Goal: Information Seeking & Learning: Learn about a topic

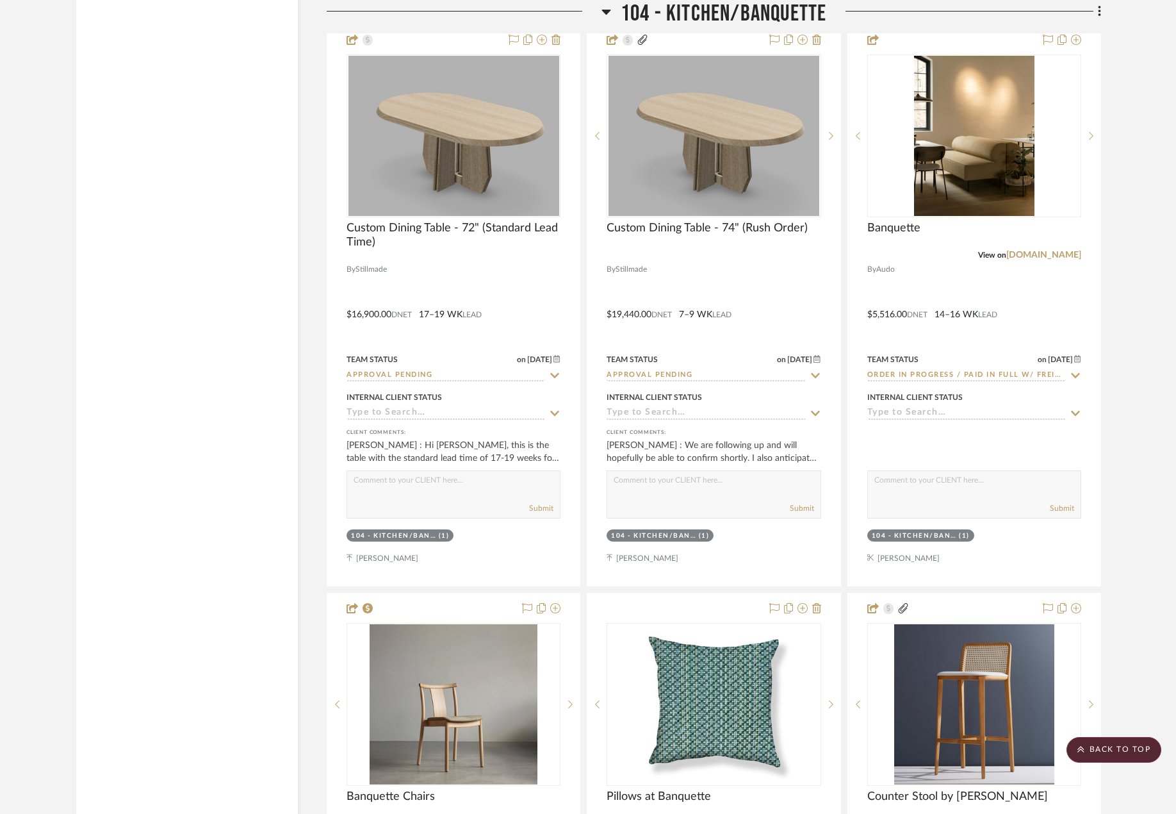
scroll to position [7089, 0]
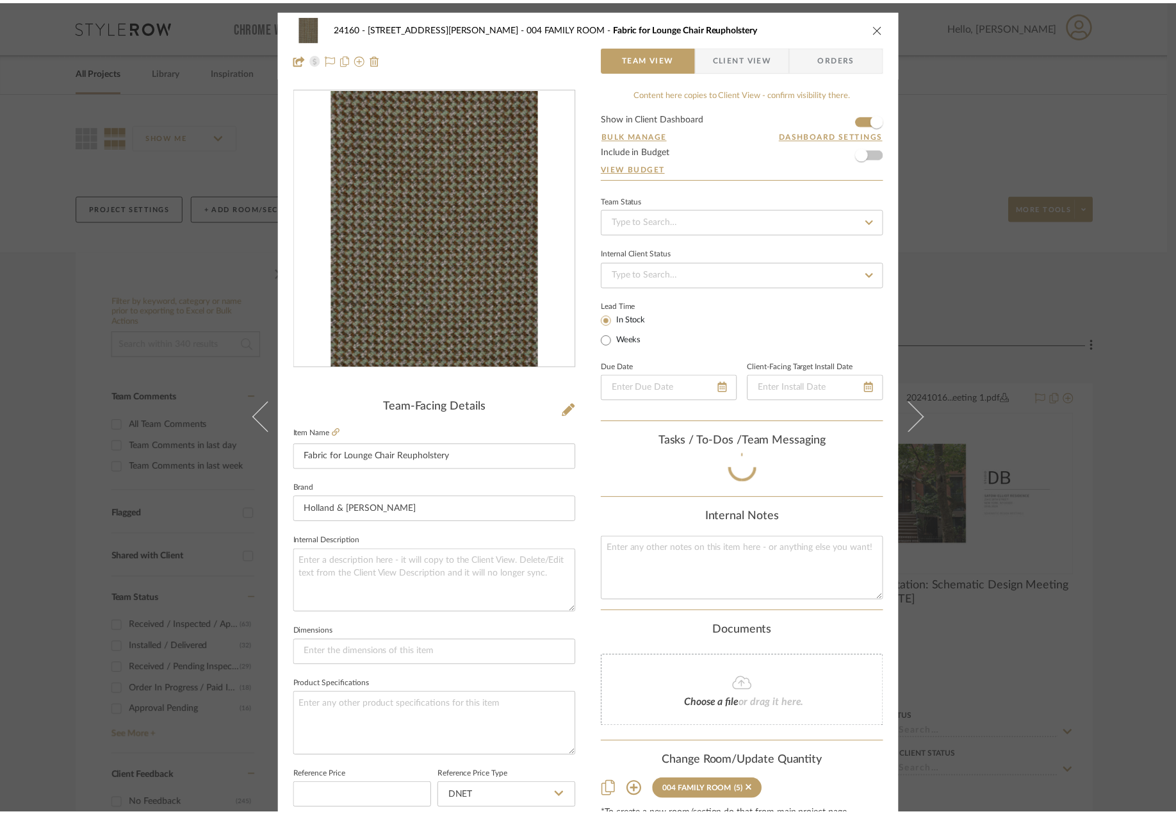
scroll to position [103, 0]
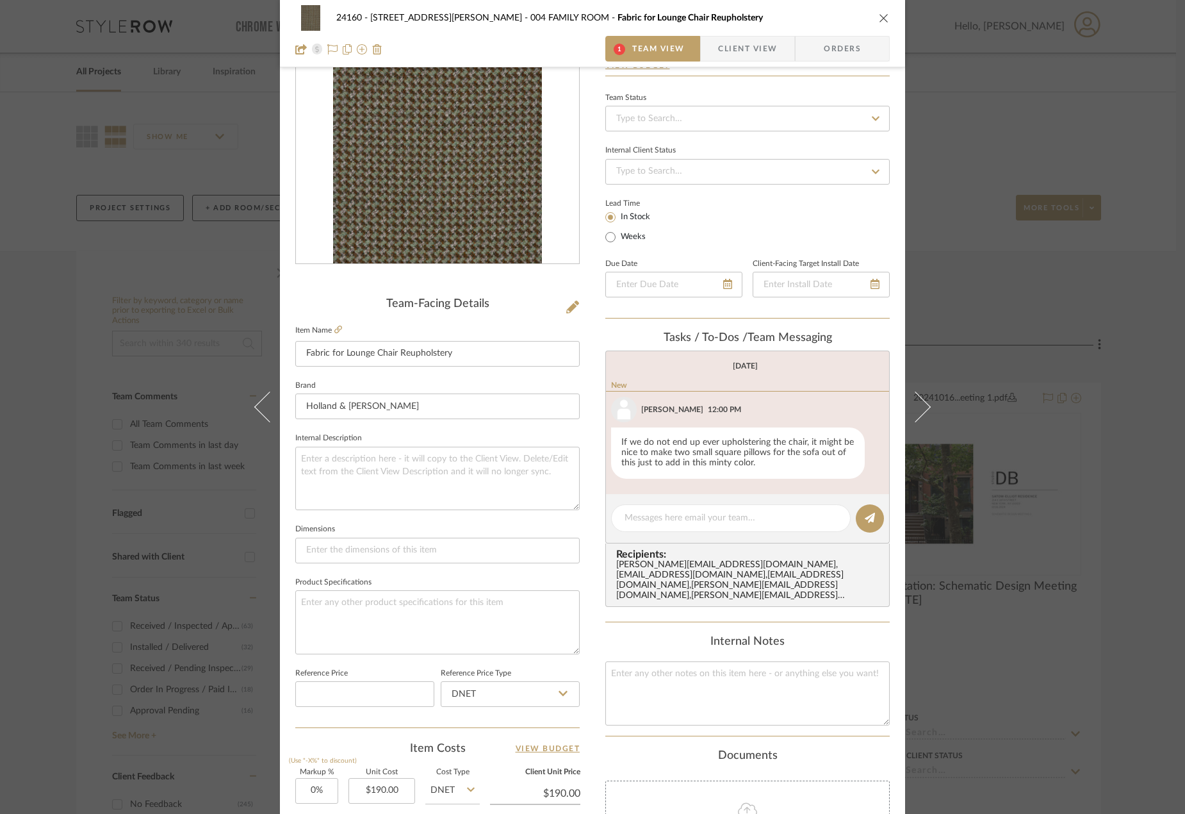
click at [1080, 452] on div "24160 - 214 E 18th Street - Satow Elliot 004 FAMILY ROOM Fabric for Lounge Chai…" at bounding box center [592, 407] width 1185 height 814
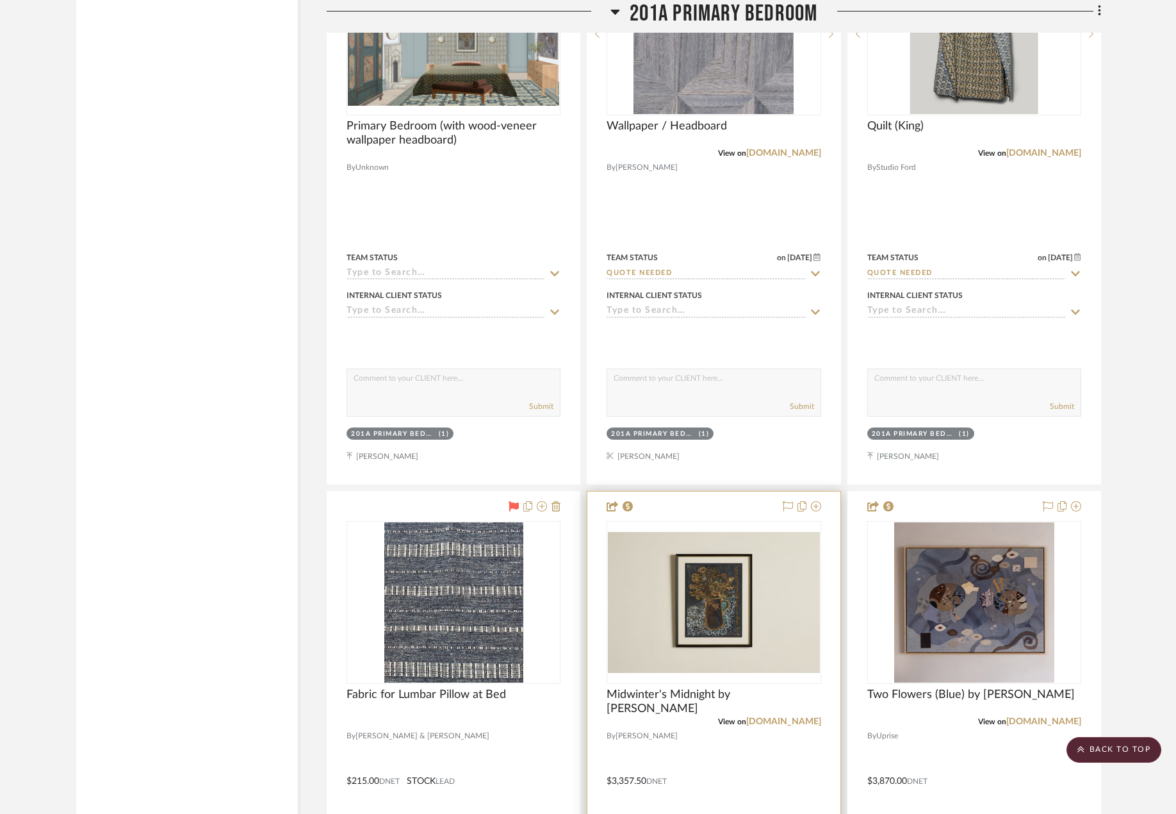
scroll to position [26973, 0]
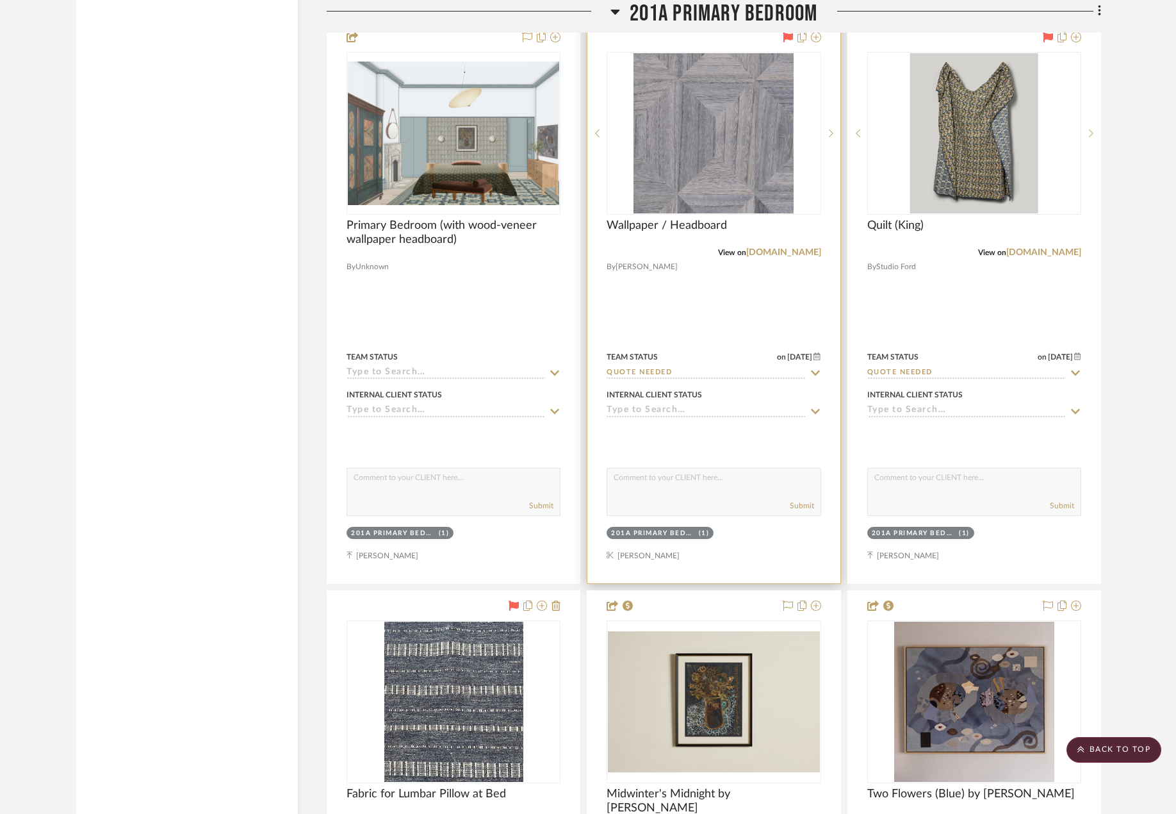
click at [706, 317] on div at bounding box center [714, 302] width 252 height 561
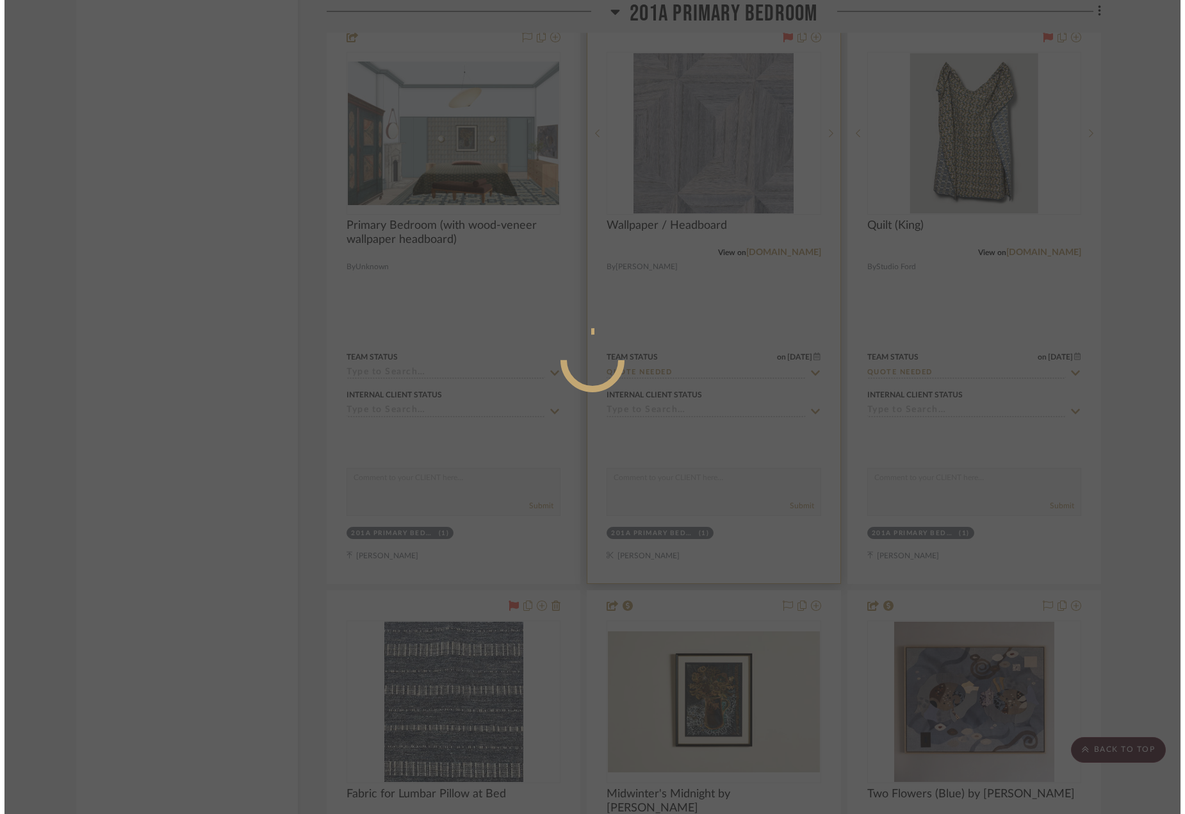
scroll to position [0, 0]
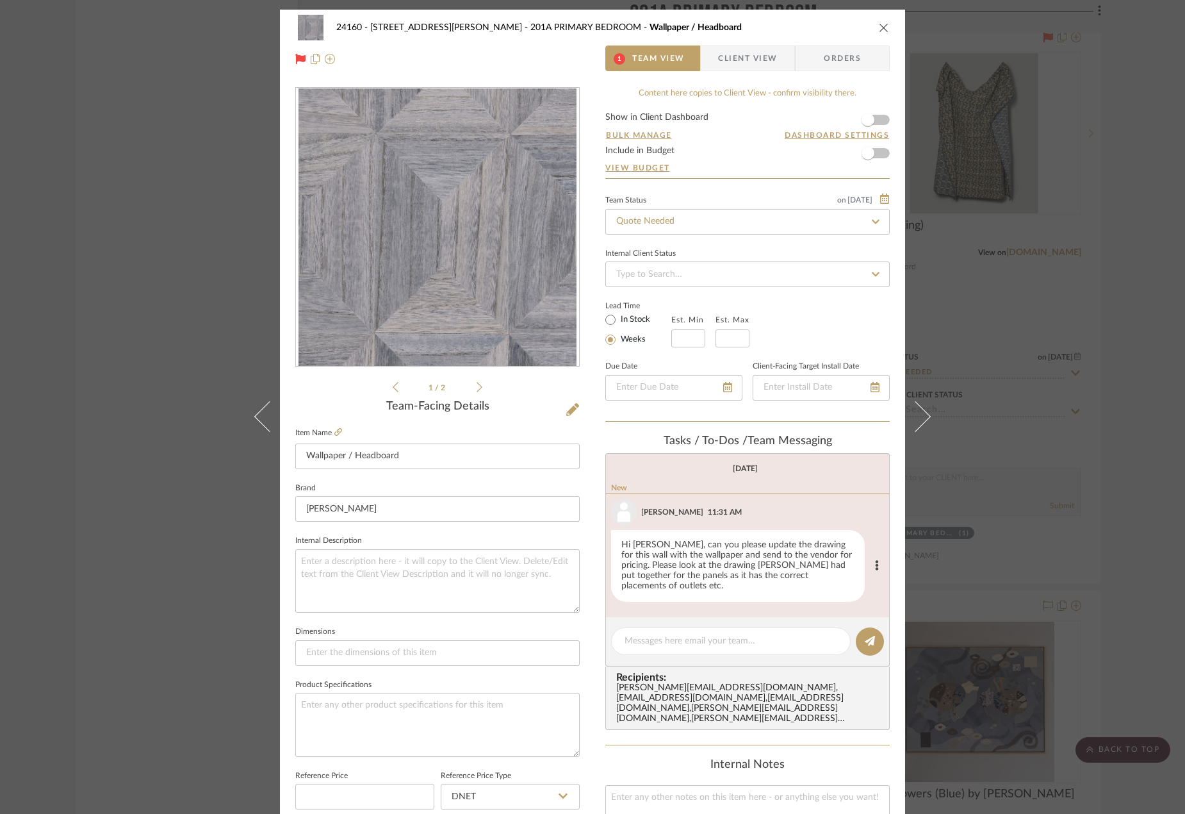
click at [750, 563] on div "Hi Madeleine, can you please update the drawing for this wall with the wallpape…" at bounding box center [738, 566] width 254 height 72
click at [743, 555] on div "Hi Madeleine, can you please update the drawing for this wall with the wallpape…" at bounding box center [738, 566] width 254 height 72
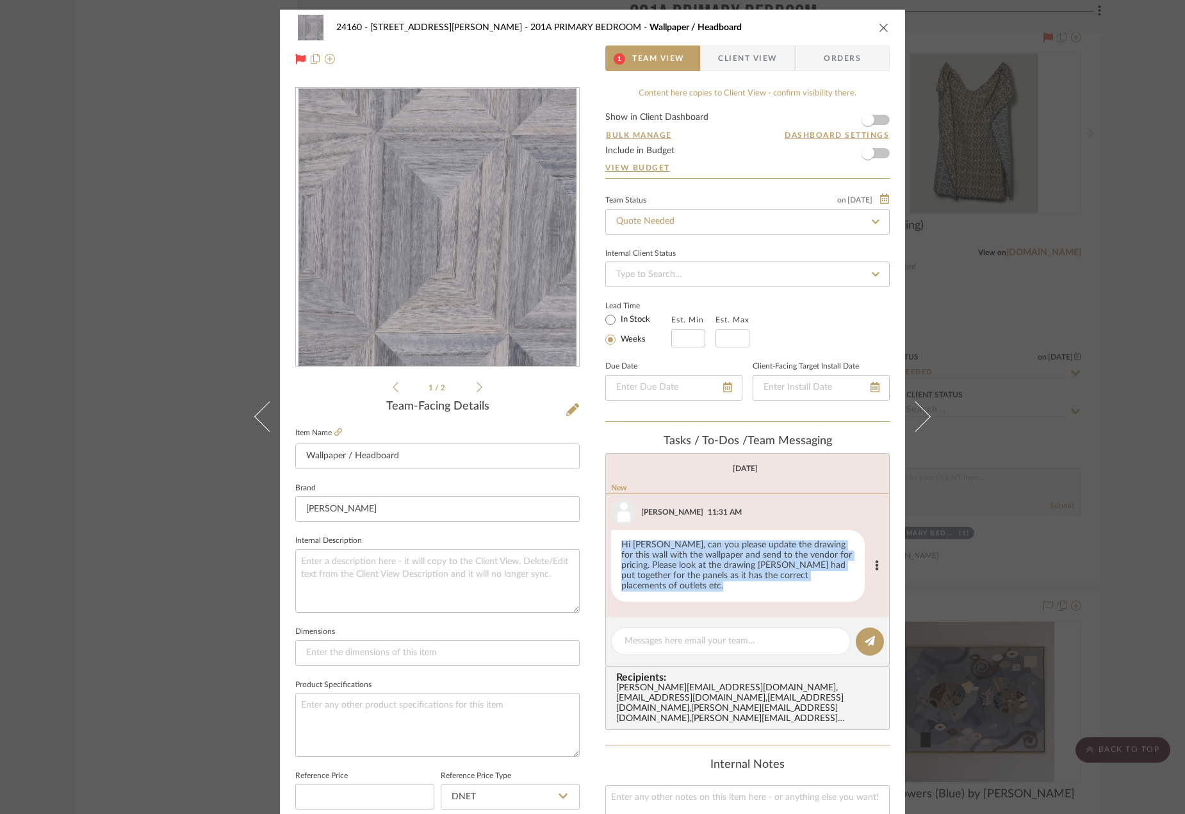
click at [743, 555] on div "Hi Madeleine, can you please update the drawing for this wall with the wallpape…" at bounding box center [738, 566] width 254 height 72
click at [744, 567] on div "Hi Madeleine, can you please update the drawing for this wall with the wallpape…" at bounding box center [738, 566] width 254 height 72
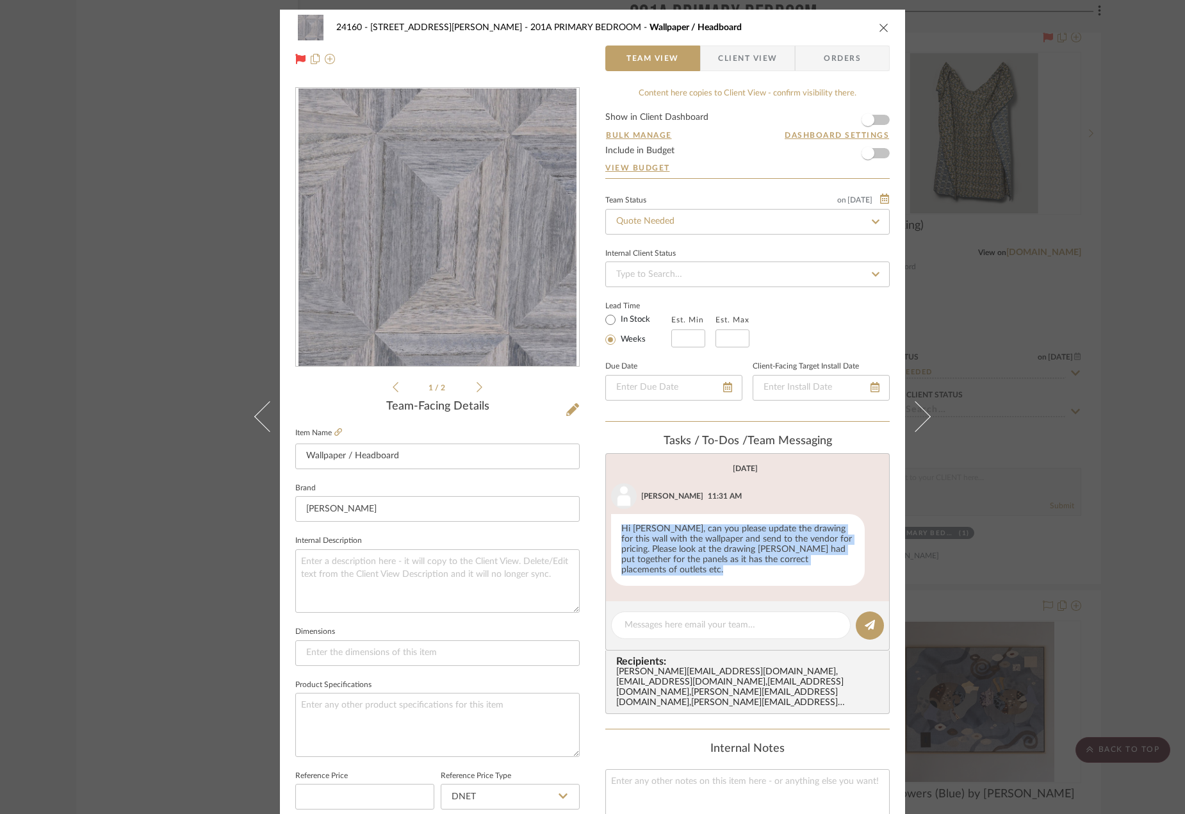
click at [477, 383] on icon at bounding box center [480, 387] width 6 height 12
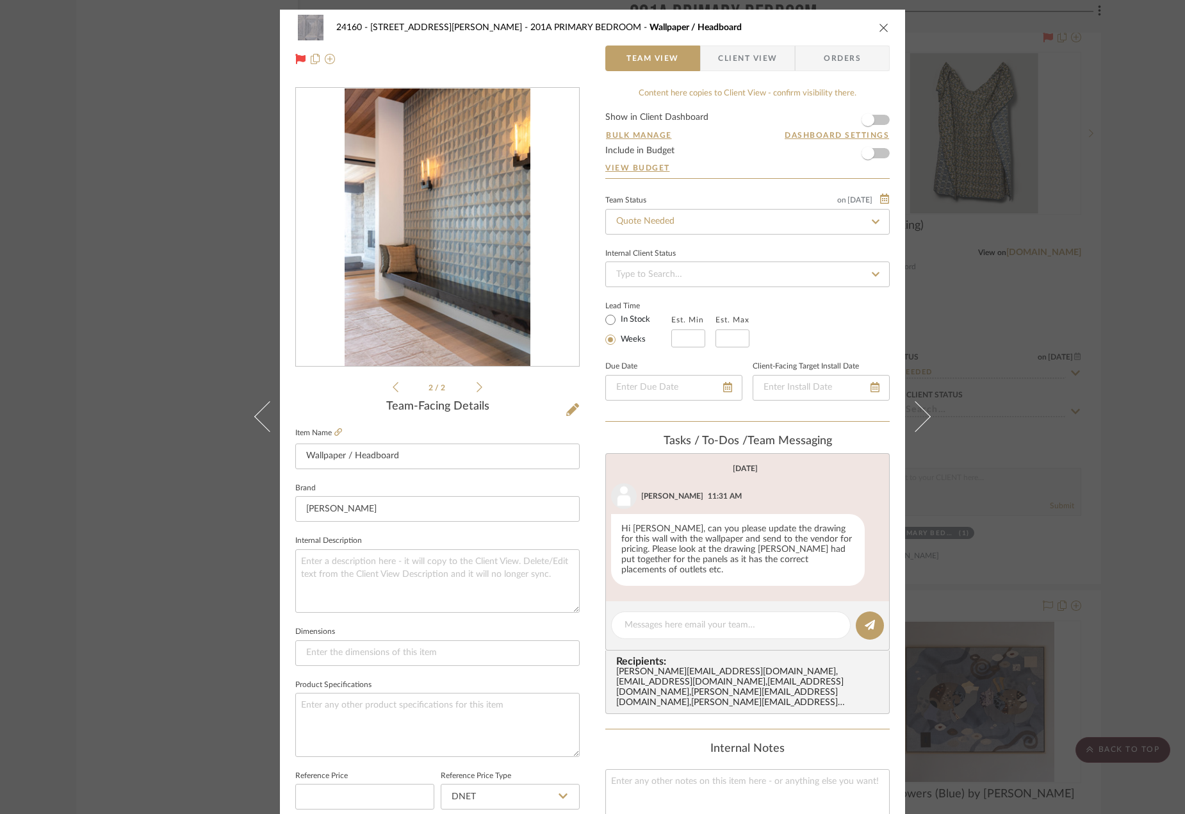
click at [1100, 546] on div "24160 - 214 E 18th Street - Satow Elliot 201A PRIMARY BEDROOM Wallpaper / Headb…" at bounding box center [592, 407] width 1185 height 814
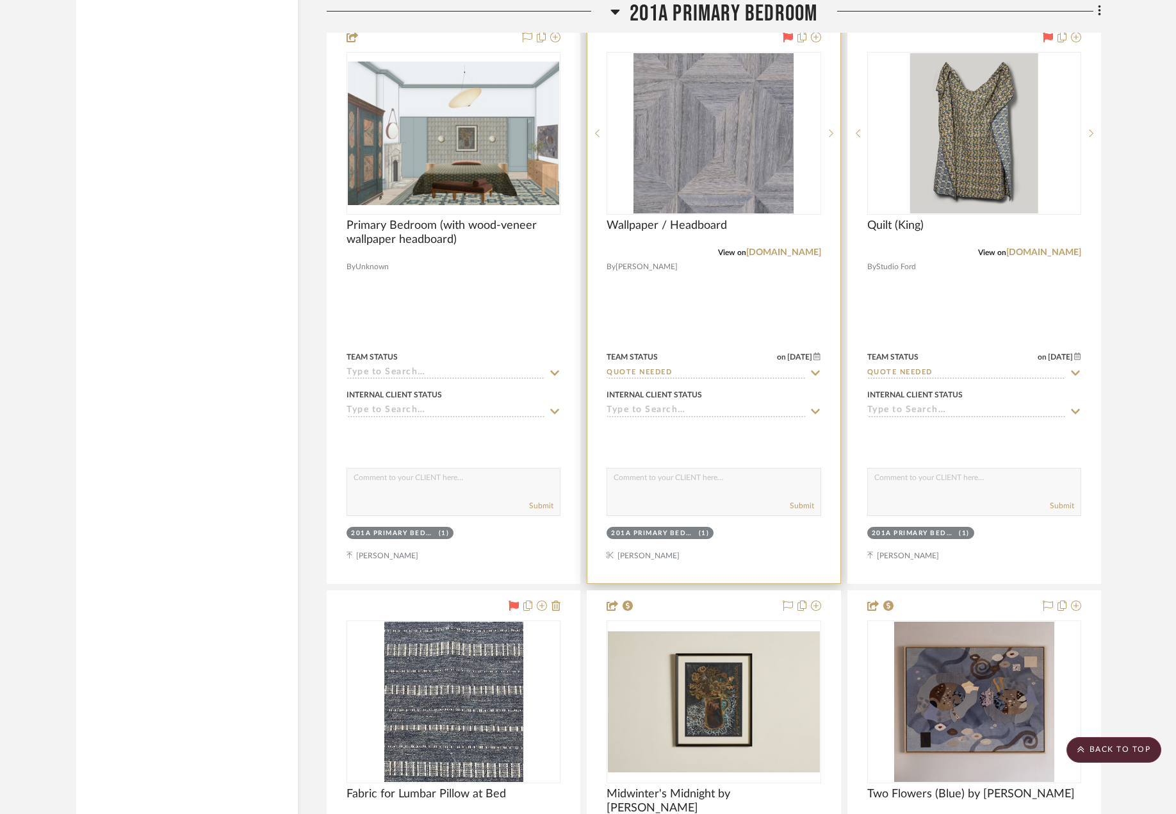
scroll to position [26909, 0]
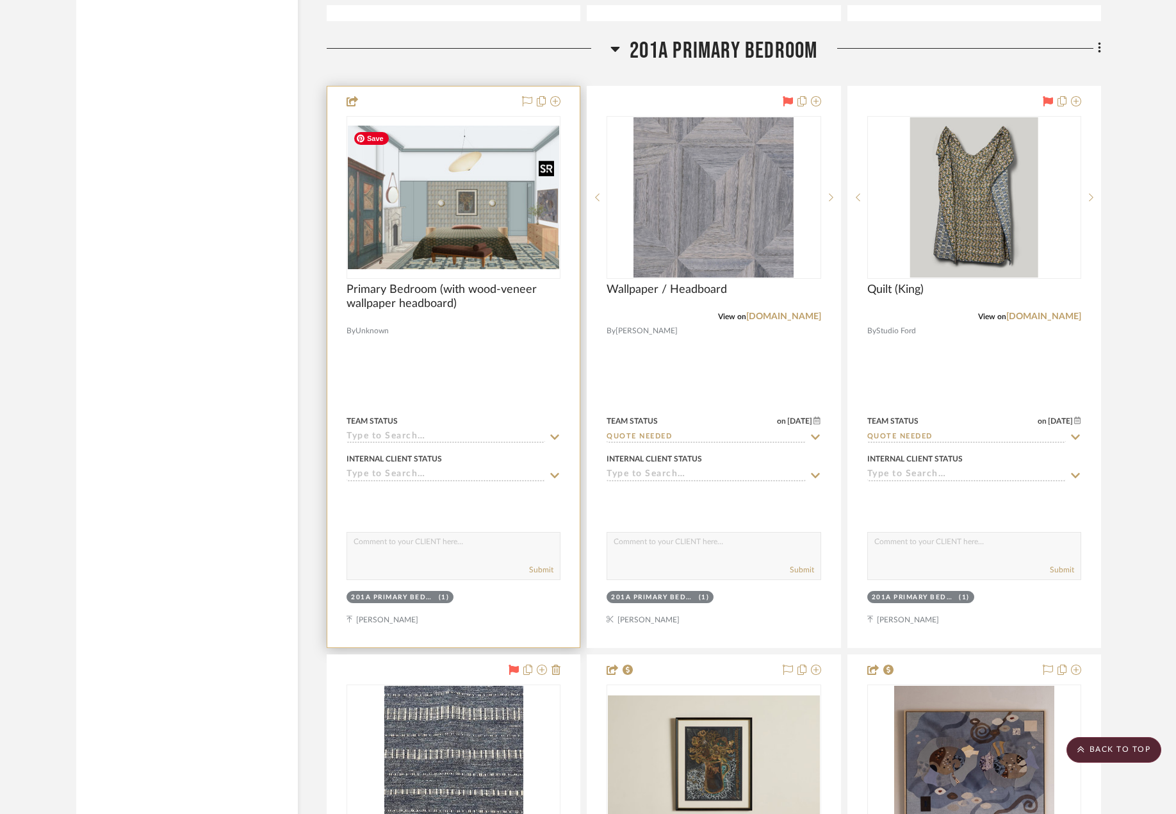
click at [453, 223] on img "0" at bounding box center [453, 198] width 211 height 144
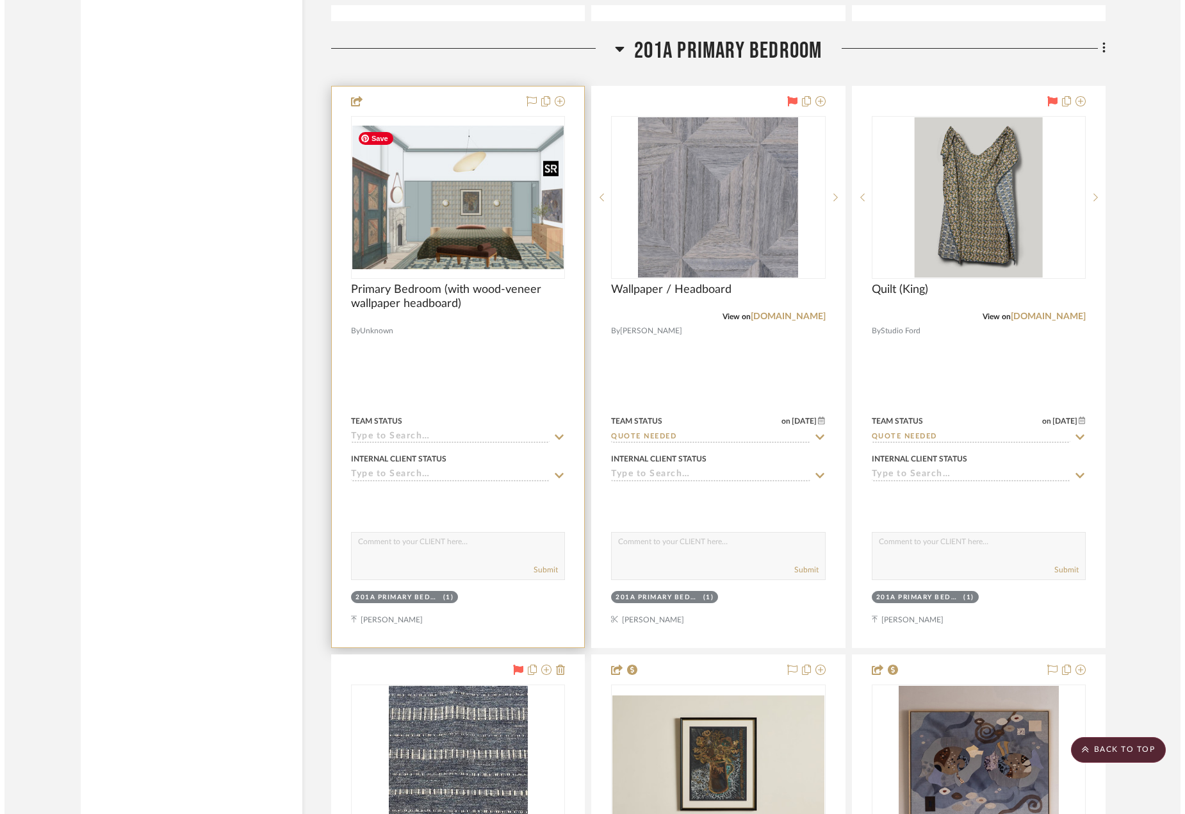
scroll to position [0, 0]
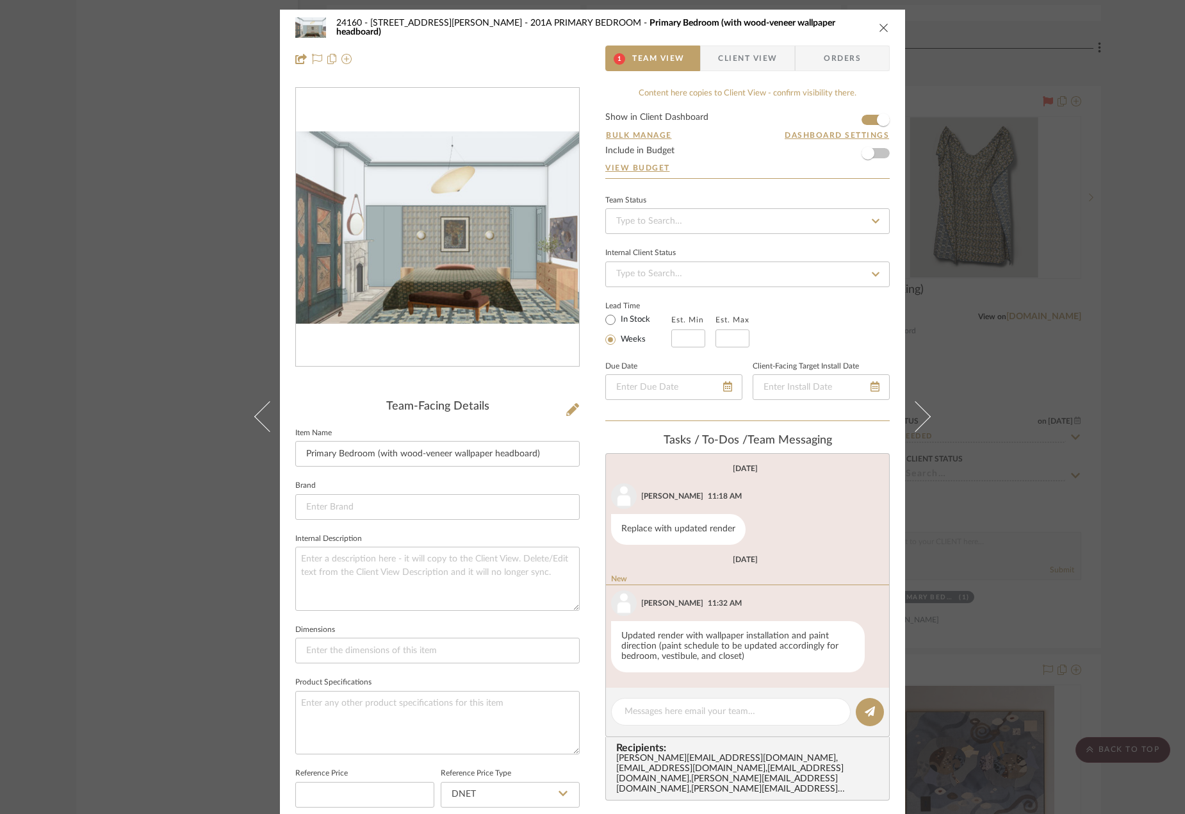
click at [454, 263] on img "0" at bounding box center [437, 227] width 283 height 192
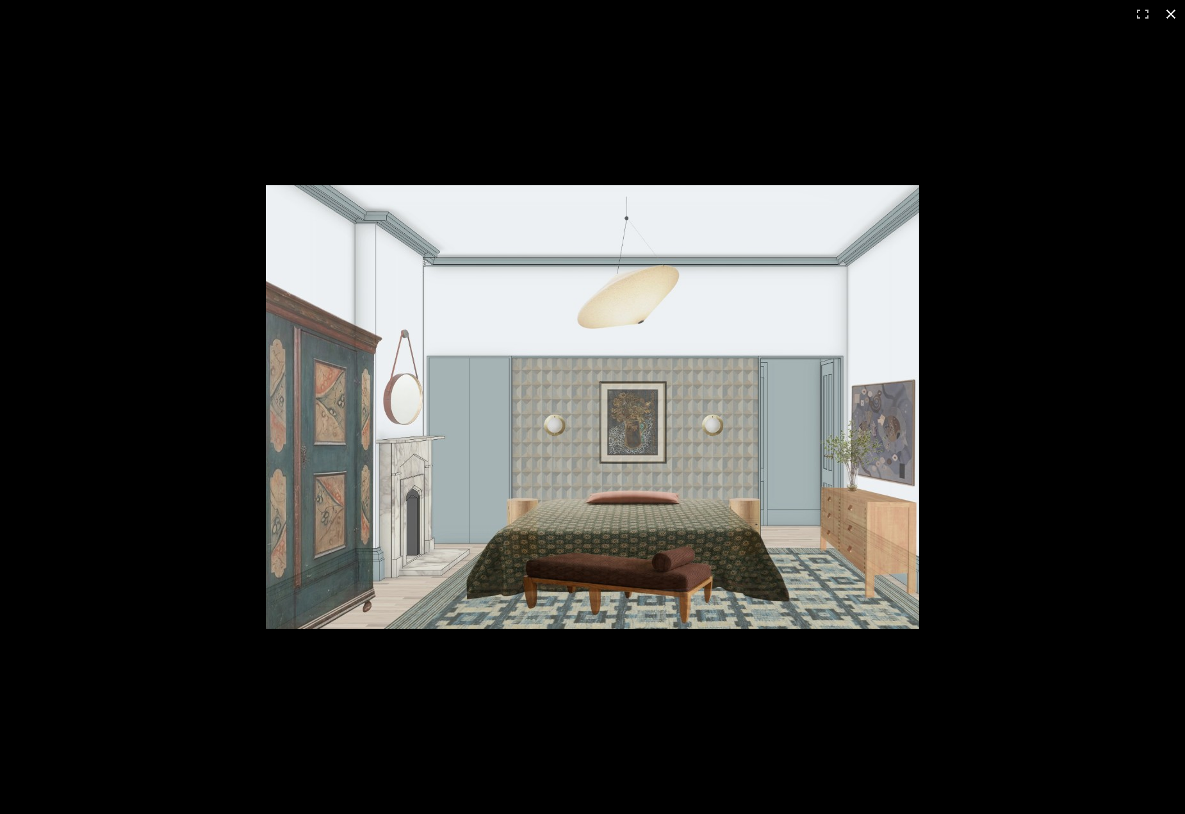
click at [1141, 332] on div at bounding box center [592, 407] width 1185 height 814
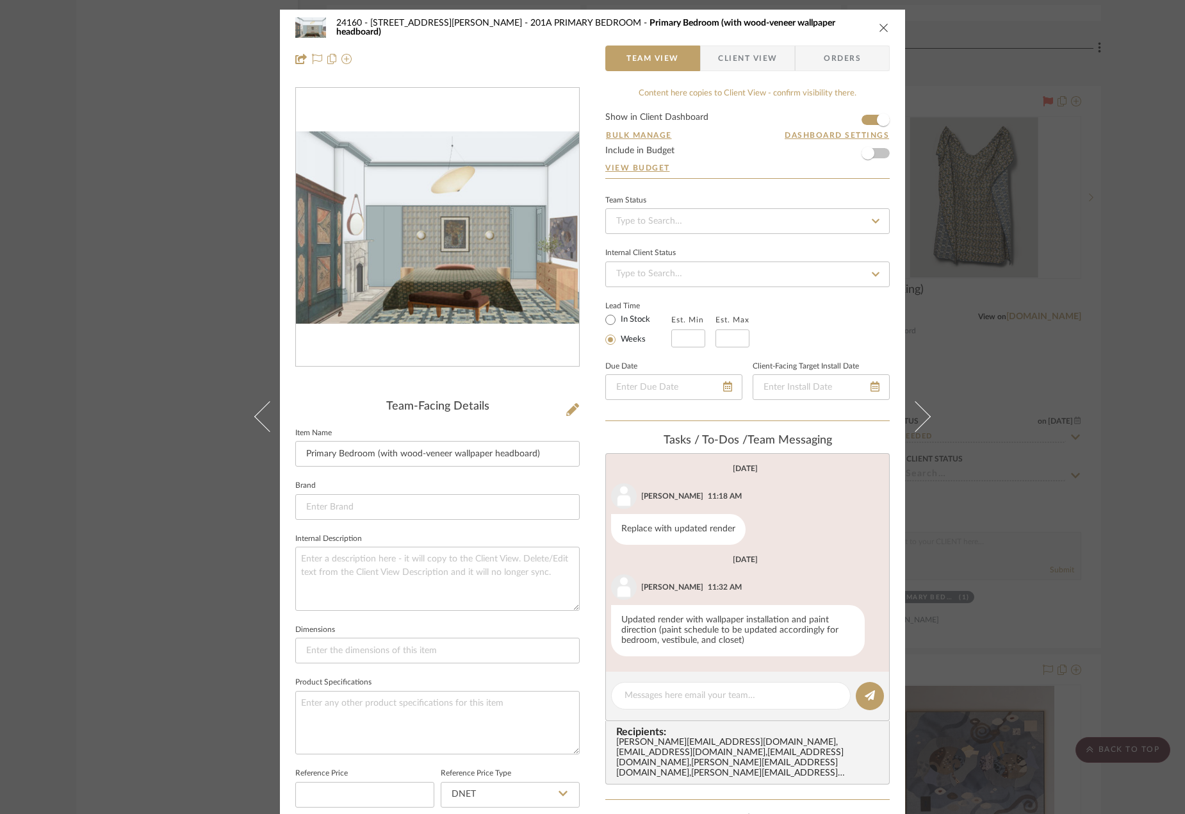
click at [1052, 271] on div "24160 - 214 E 18th Street - Satow Elliot 201A PRIMARY BEDROOM Primary Bedroom (…" at bounding box center [592, 407] width 1185 height 814
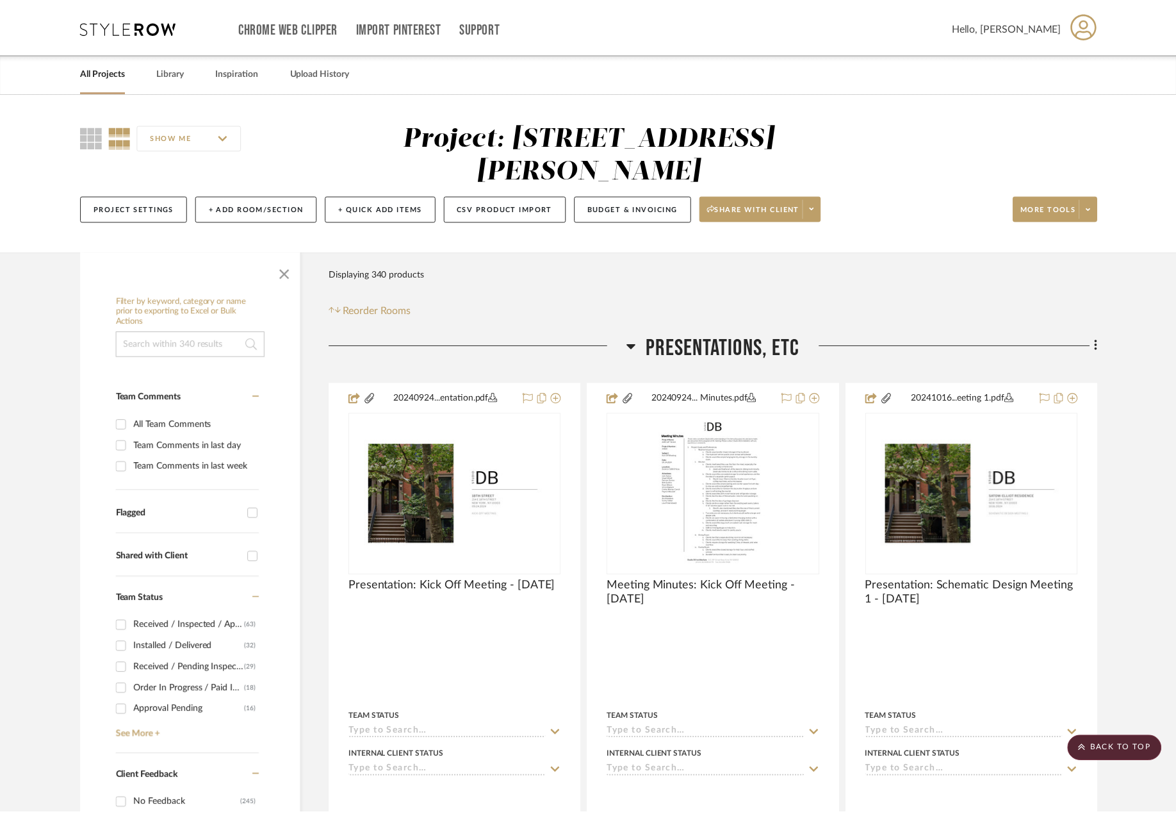
scroll to position [26909, 0]
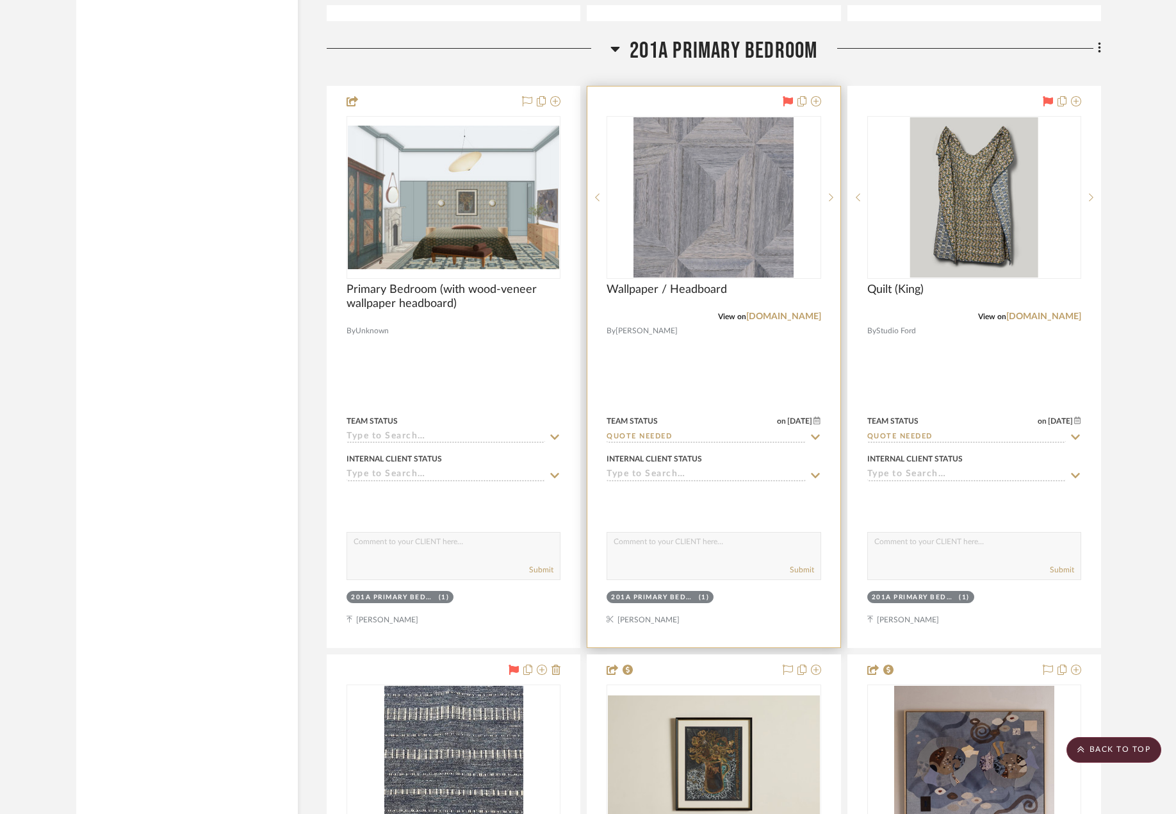
click at [775, 385] on div at bounding box center [714, 366] width 252 height 561
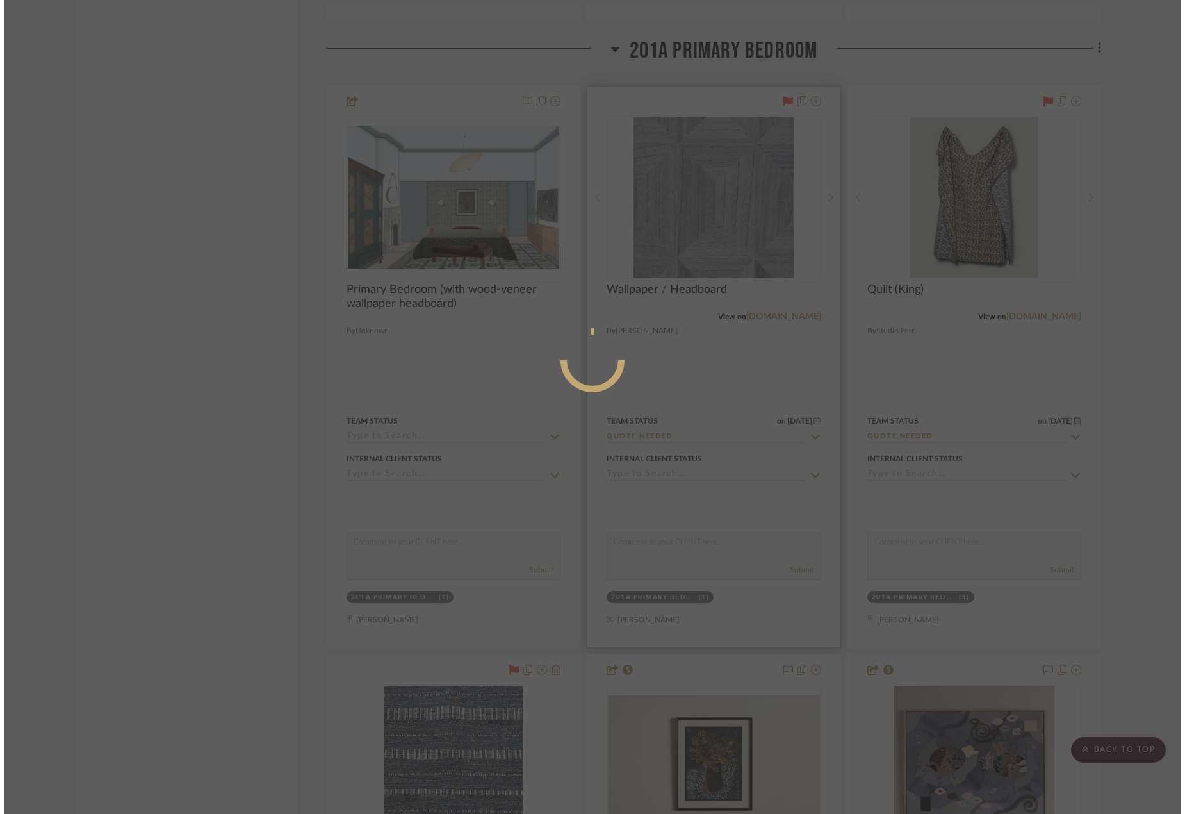
scroll to position [0, 0]
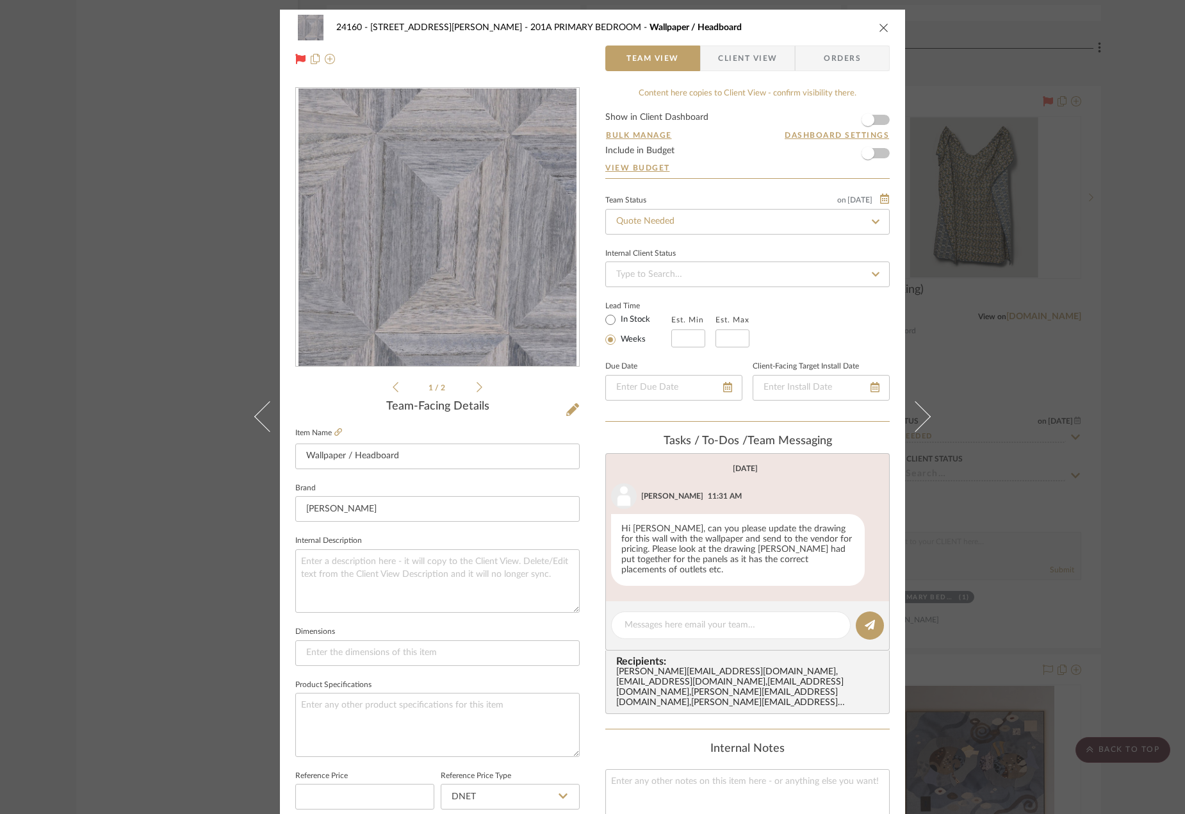
click at [971, 315] on div "24160 - 214 E 18th Street - Satow Elliot 201A PRIMARY BEDROOM Wallpaper / Headb…" at bounding box center [592, 407] width 1185 height 814
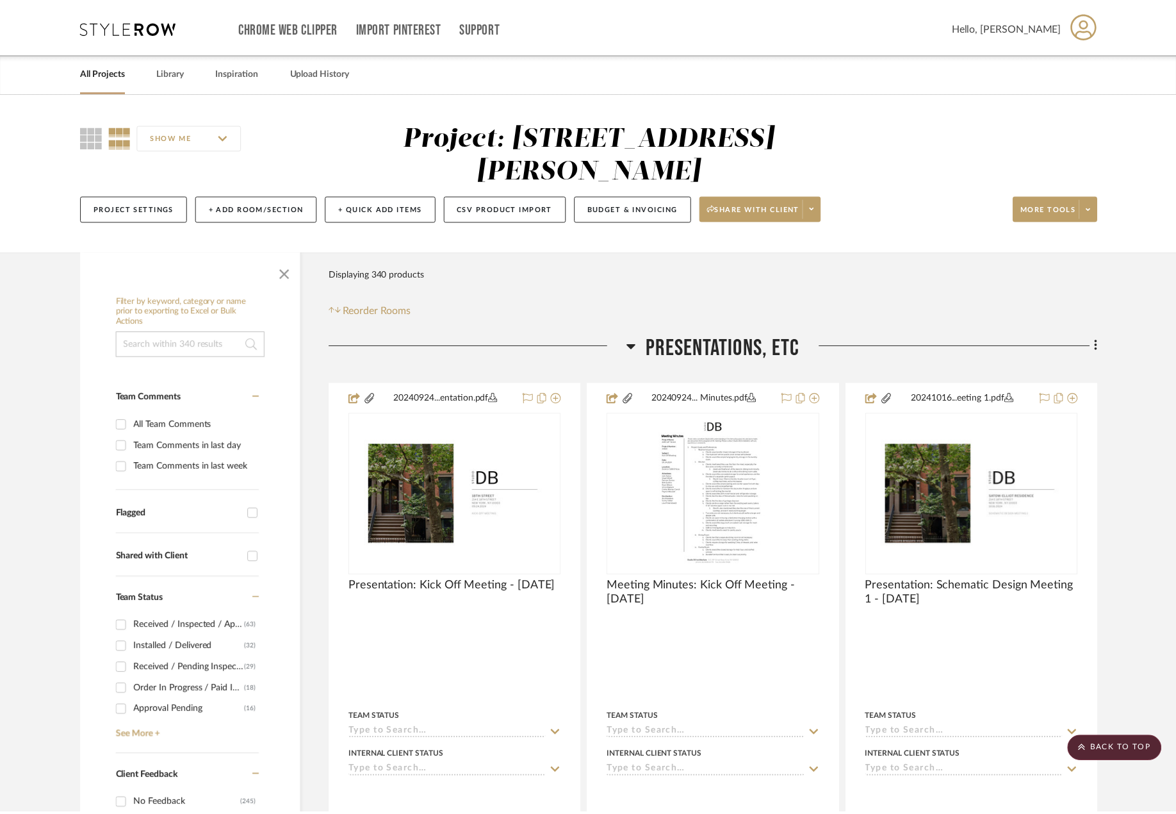
scroll to position [26909, 0]
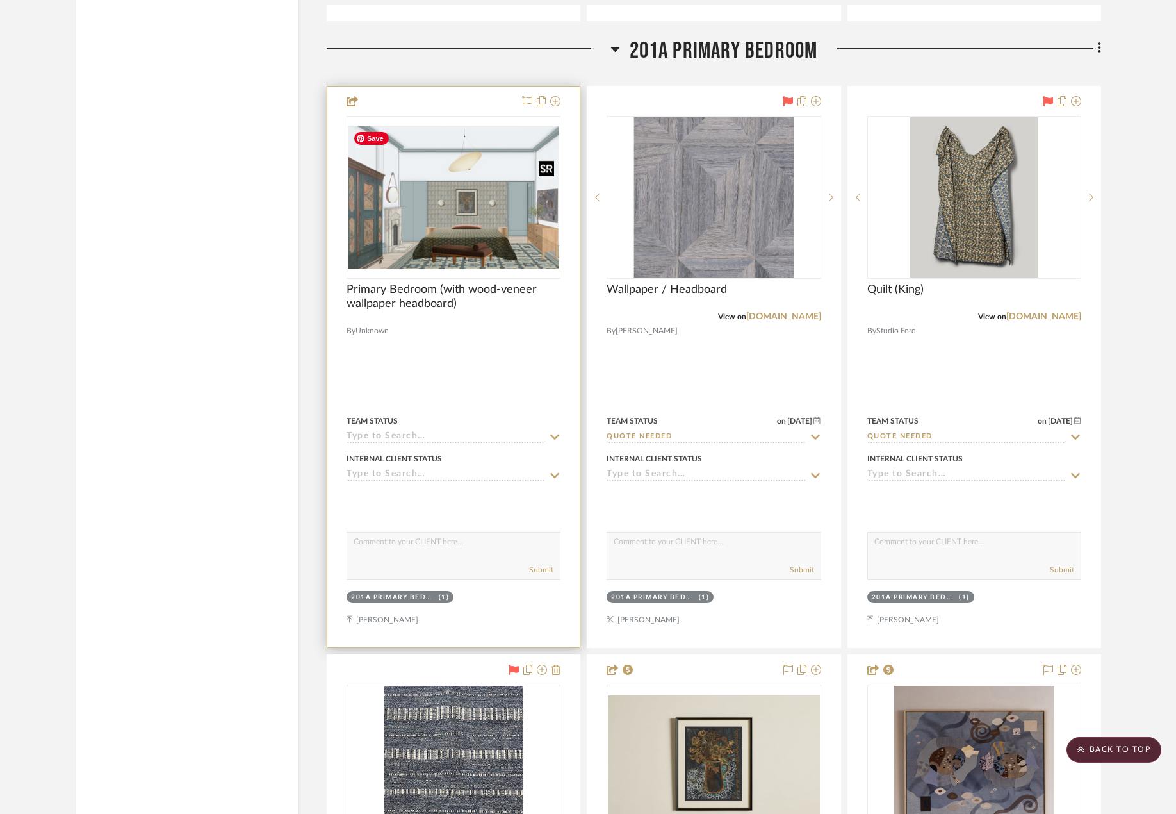
click at [472, 238] on img "0" at bounding box center [453, 198] width 211 height 144
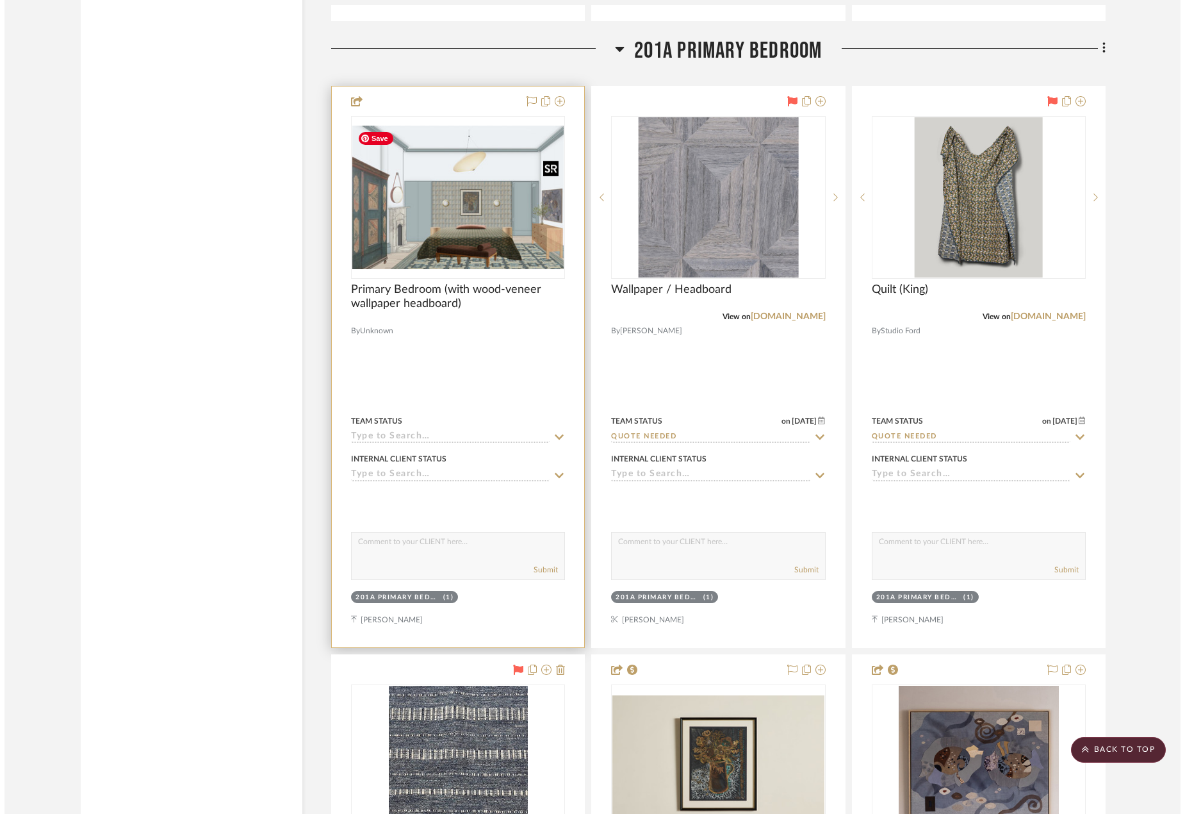
scroll to position [0, 0]
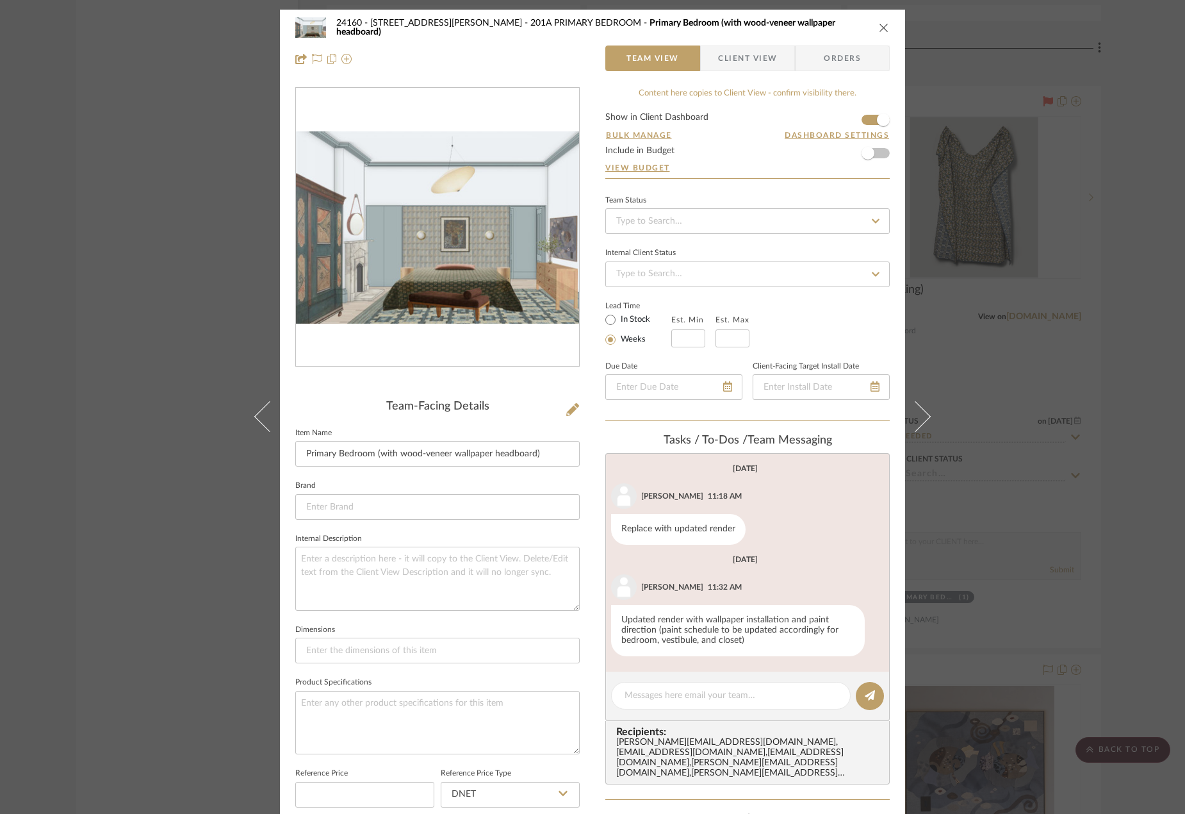
click at [438, 247] on img "0" at bounding box center [437, 227] width 283 height 192
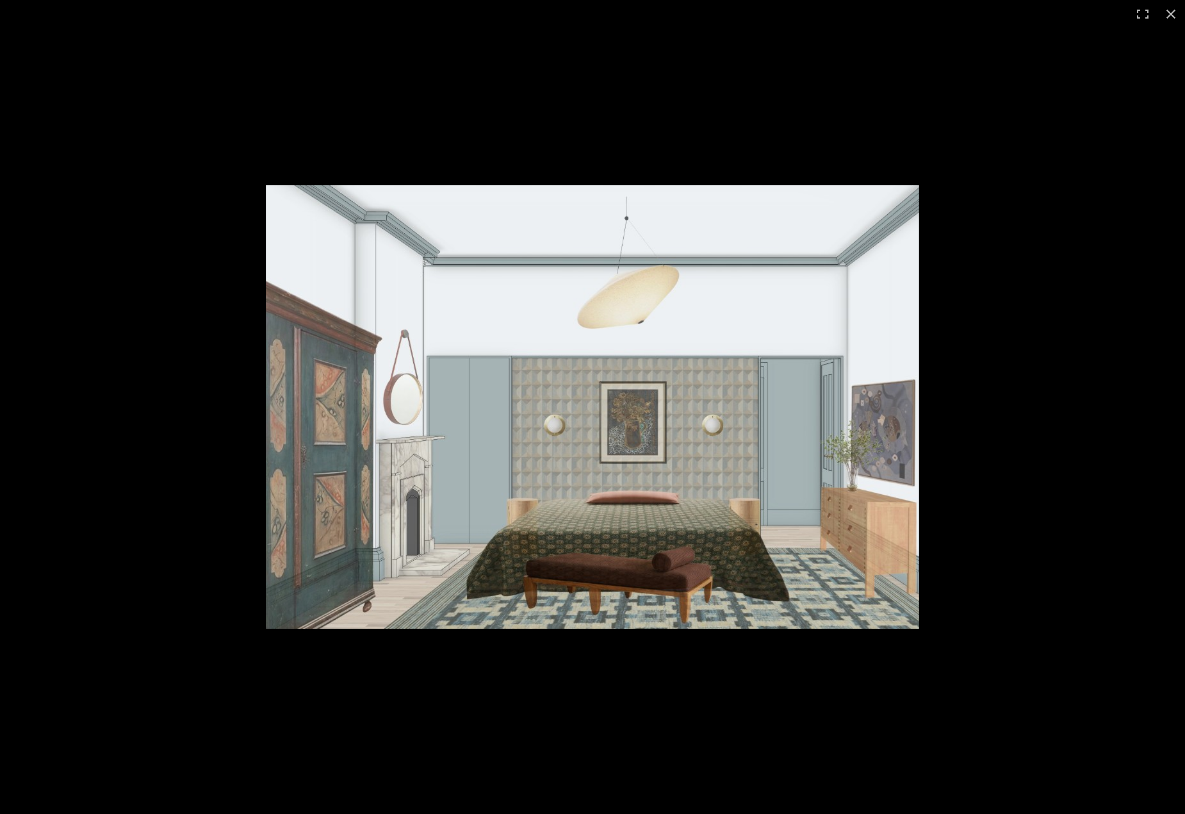
click at [567, 404] on img at bounding box center [593, 406] width 654 height 443
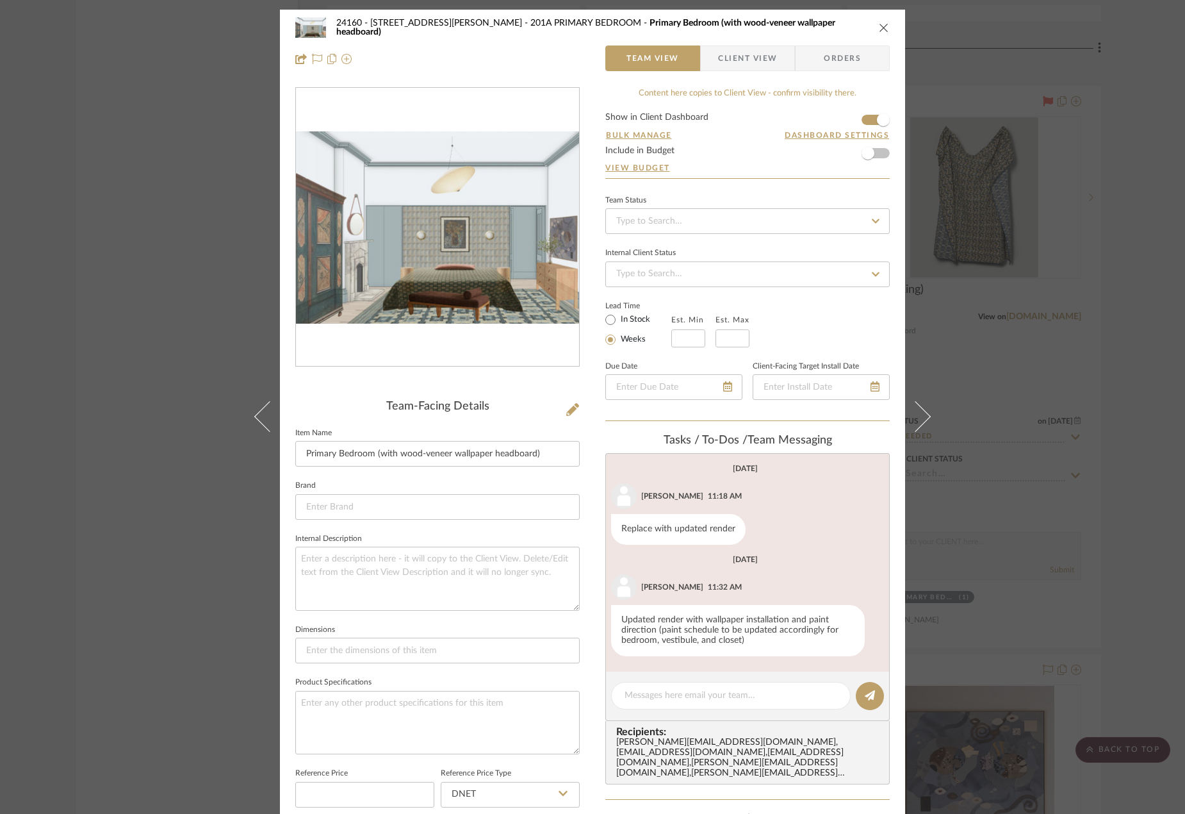
click at [1016, 346] on div "24160 - 214 E 18th Street - Satow Elliot 201A PRIMARY BEDROOM Primary Bedroom (…" at bounding box center [592, 407] width 1185 height 814
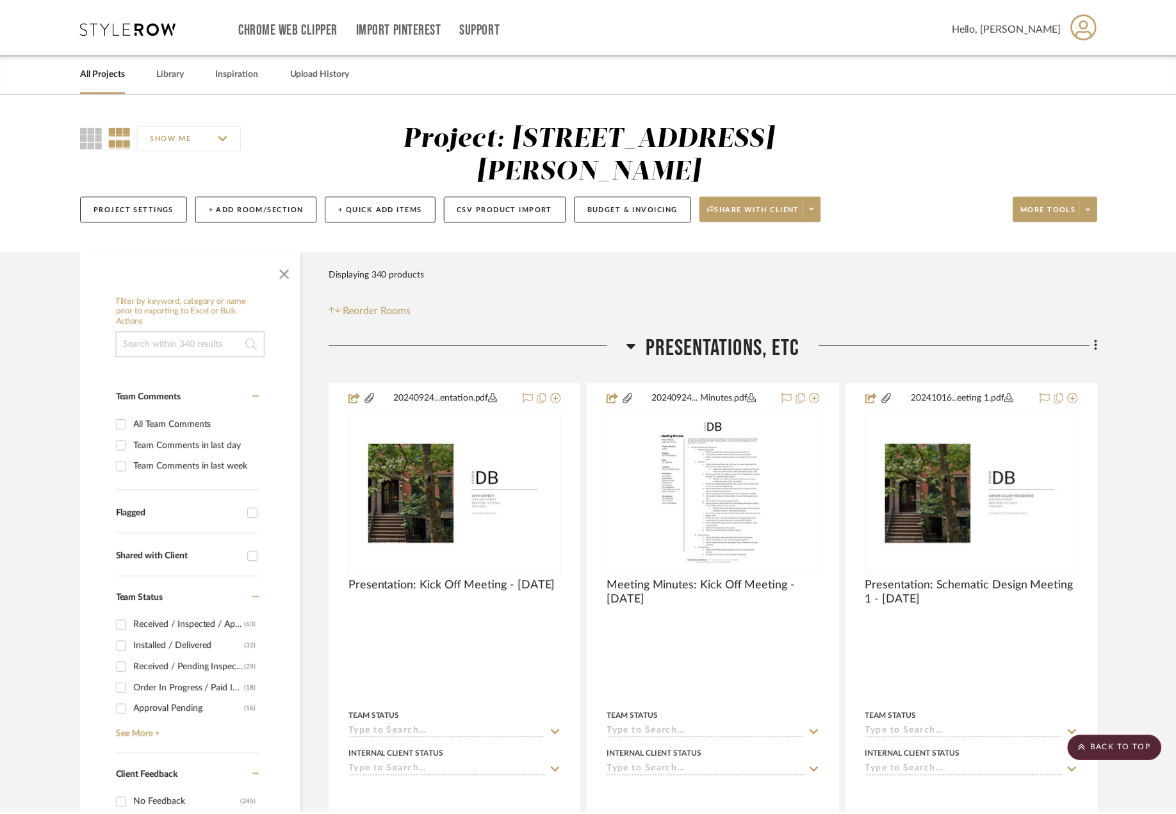
scroll to position [26909, 0]
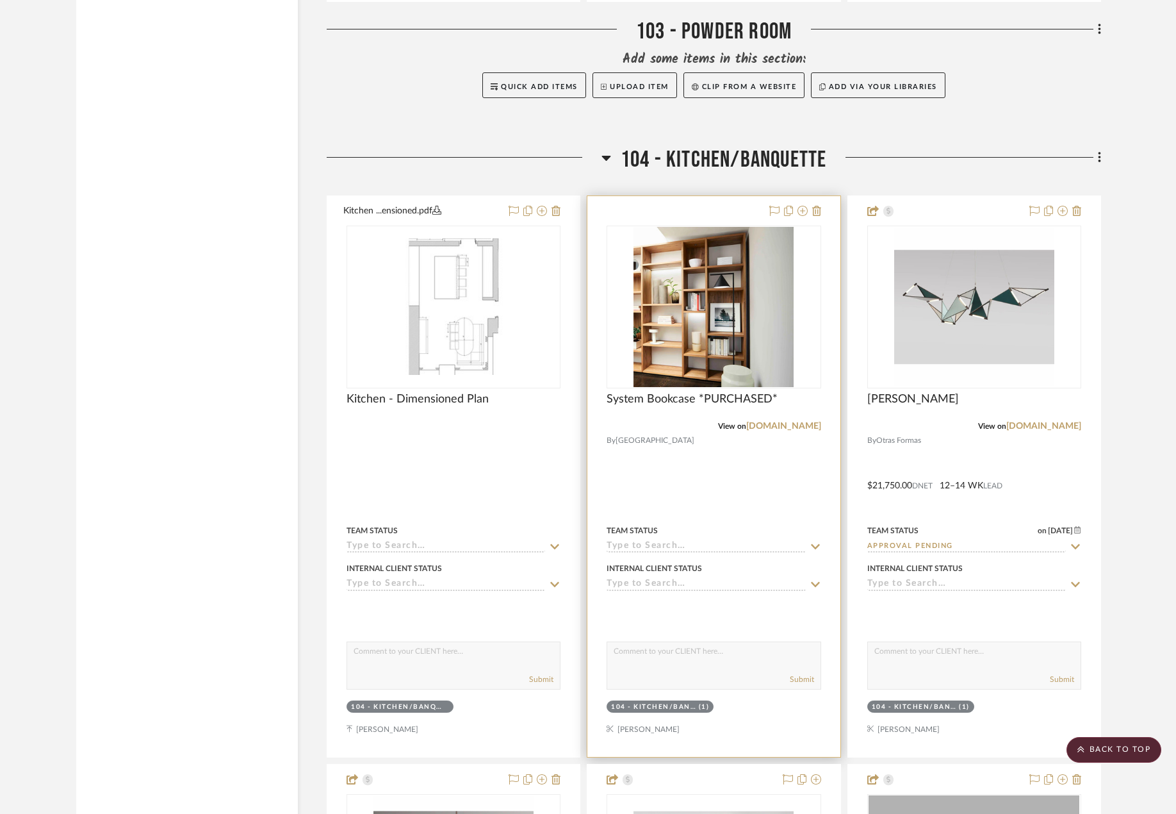
click at [696, 421] on div "View on [DOMAIN_NAME]" at bounding box center [714, 426] width 214 height 12
click at [698, 405] on span "System Bookcase *PURCHASED*" at bounding box center [692, 399] width 171 height 14
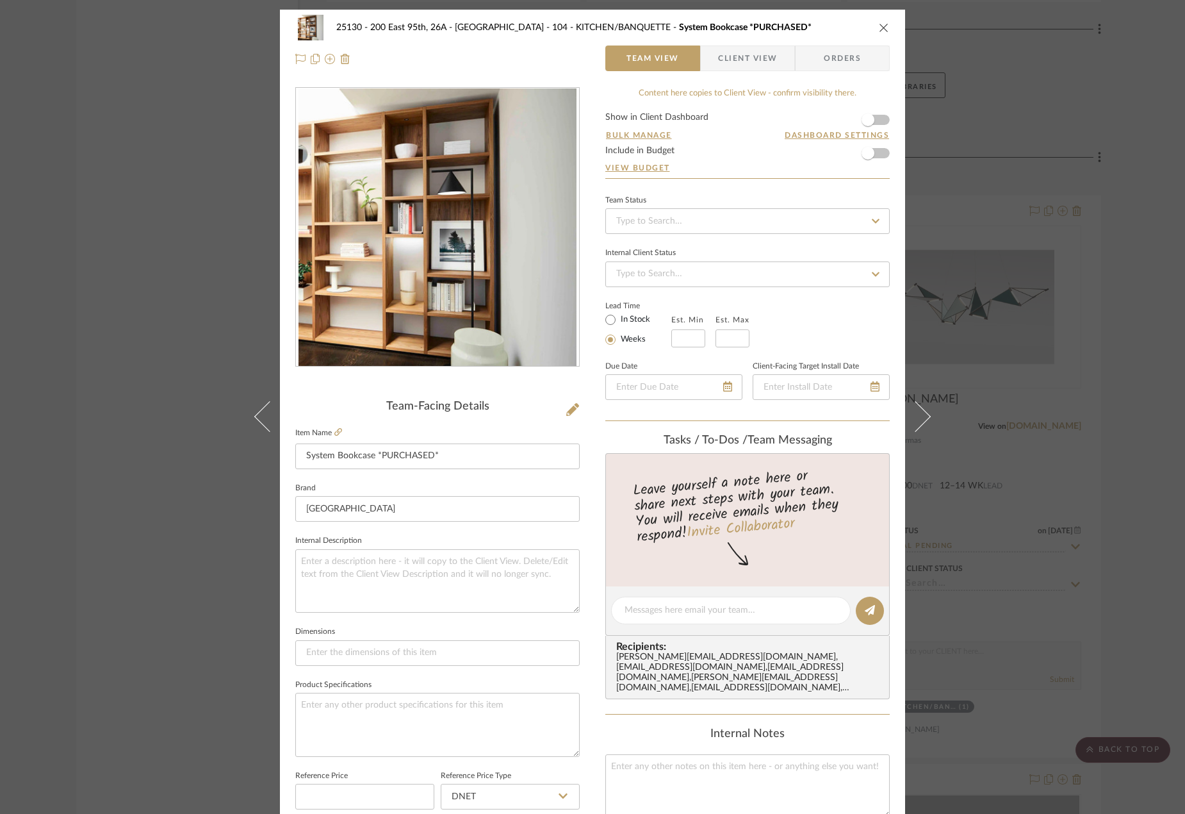
click at [705, 65] on span "button" at bounding box center [709, 58] width 17 height 26
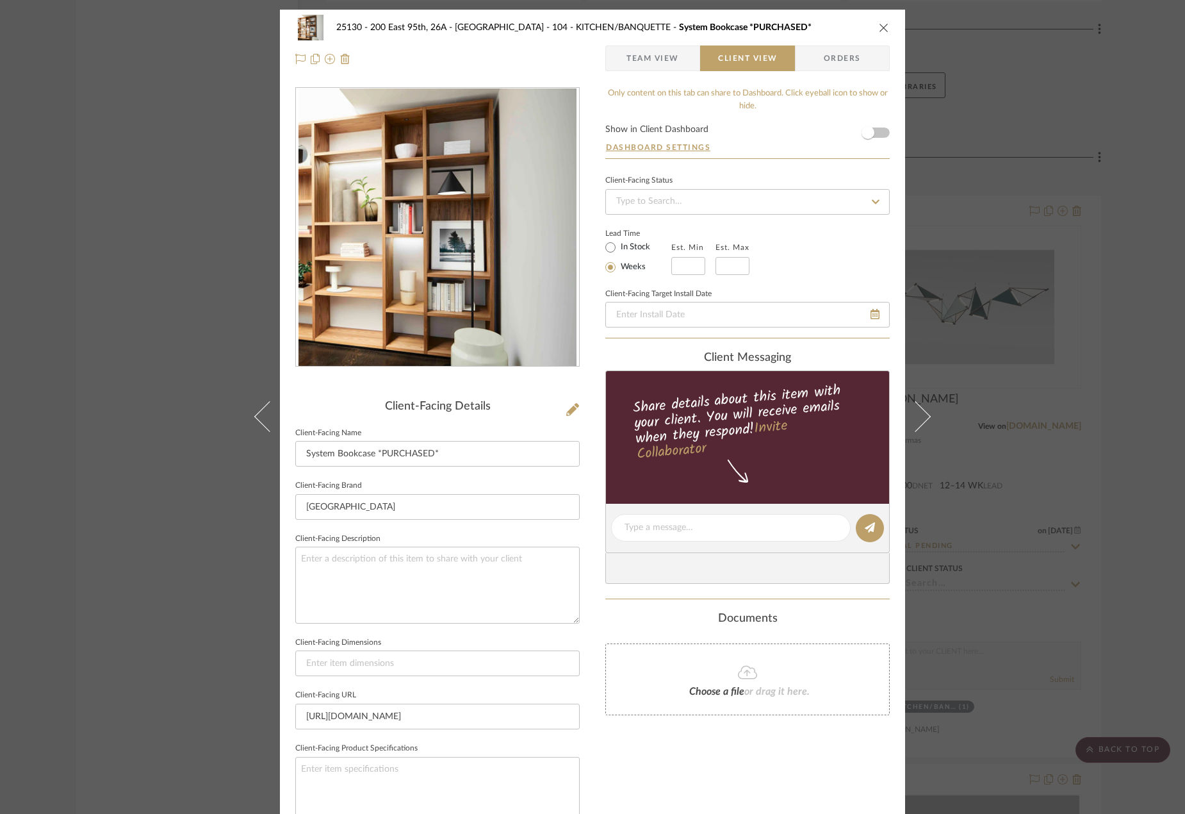
click at [980, 352] on div "25130 - 200 East 95th, 26A - Kosheleva 104 - KITCHEN/BANQUETTE System Bookcase …" at bounding box center [592, 407] width 1185 height 814
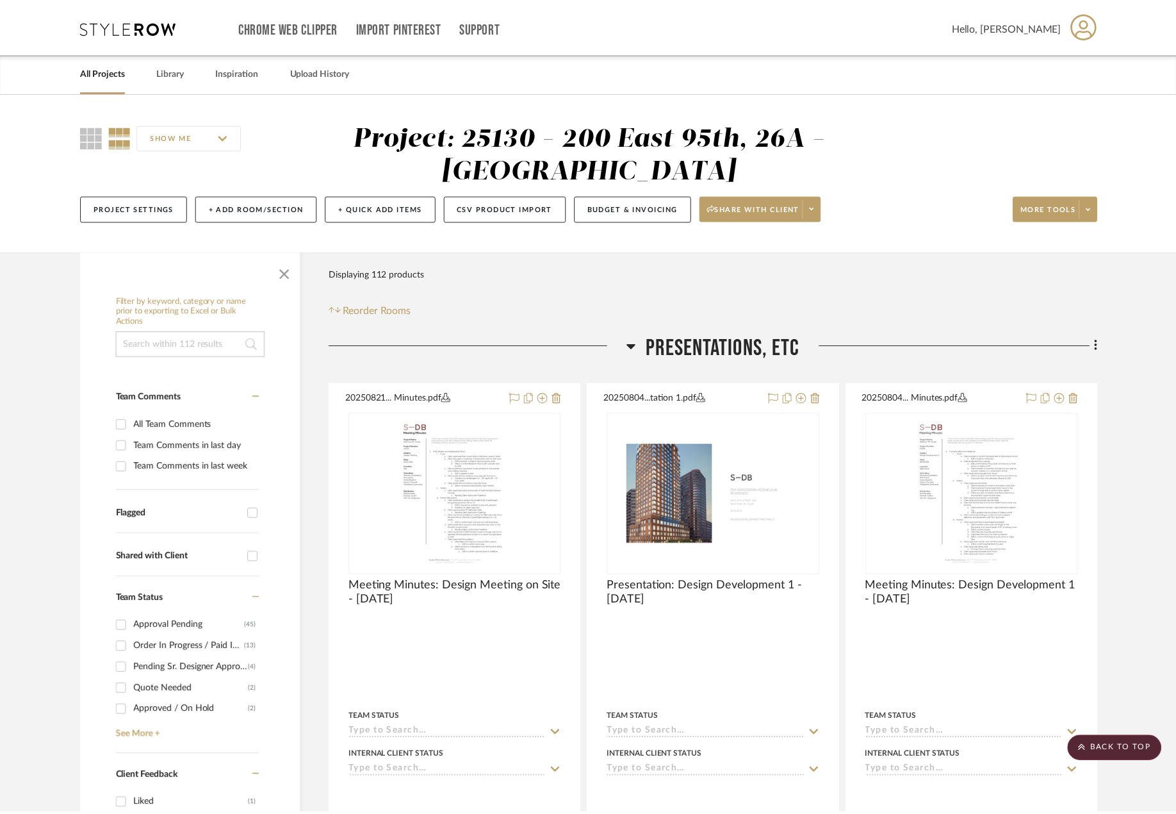
scroll to position [5766, 0]
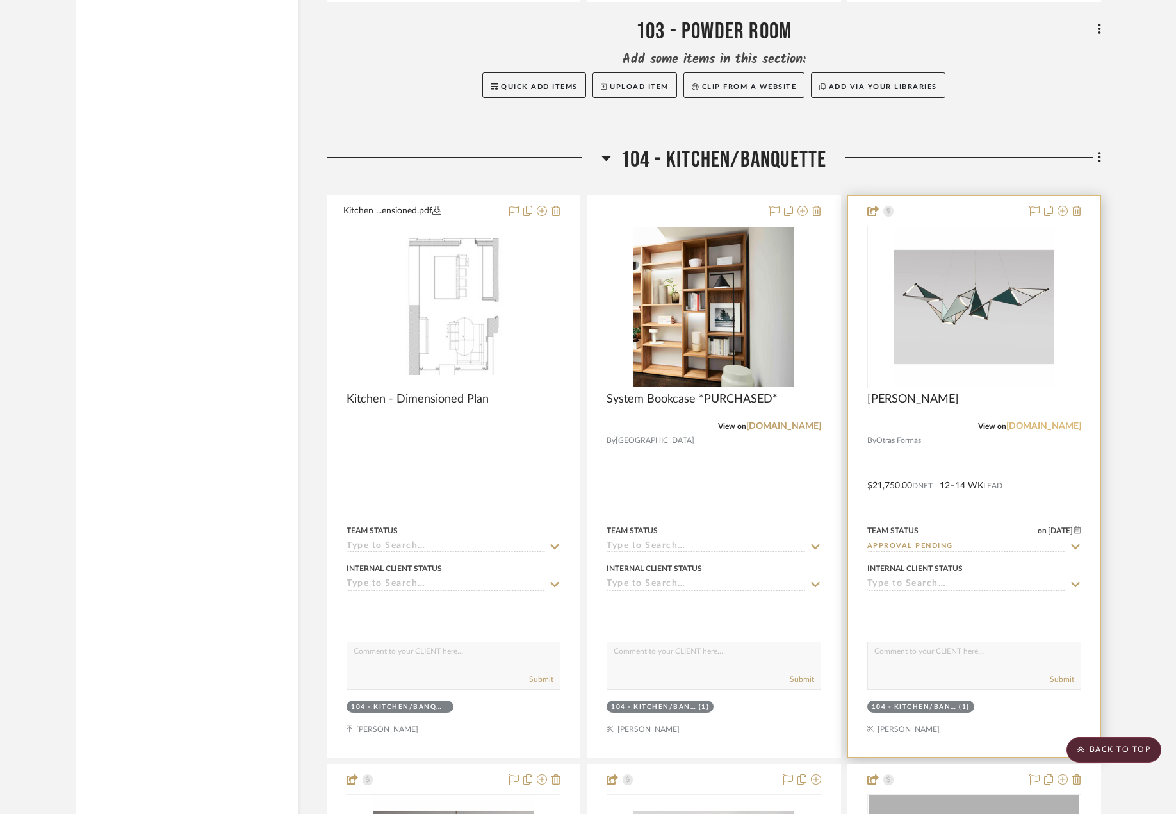
click at [1038, 427] on link "[DOMAIN_NAME]" at bounding box center [1044, 426] width 75 height 9
